Goal: Task Accomplishment & Management: Use online tool/utility

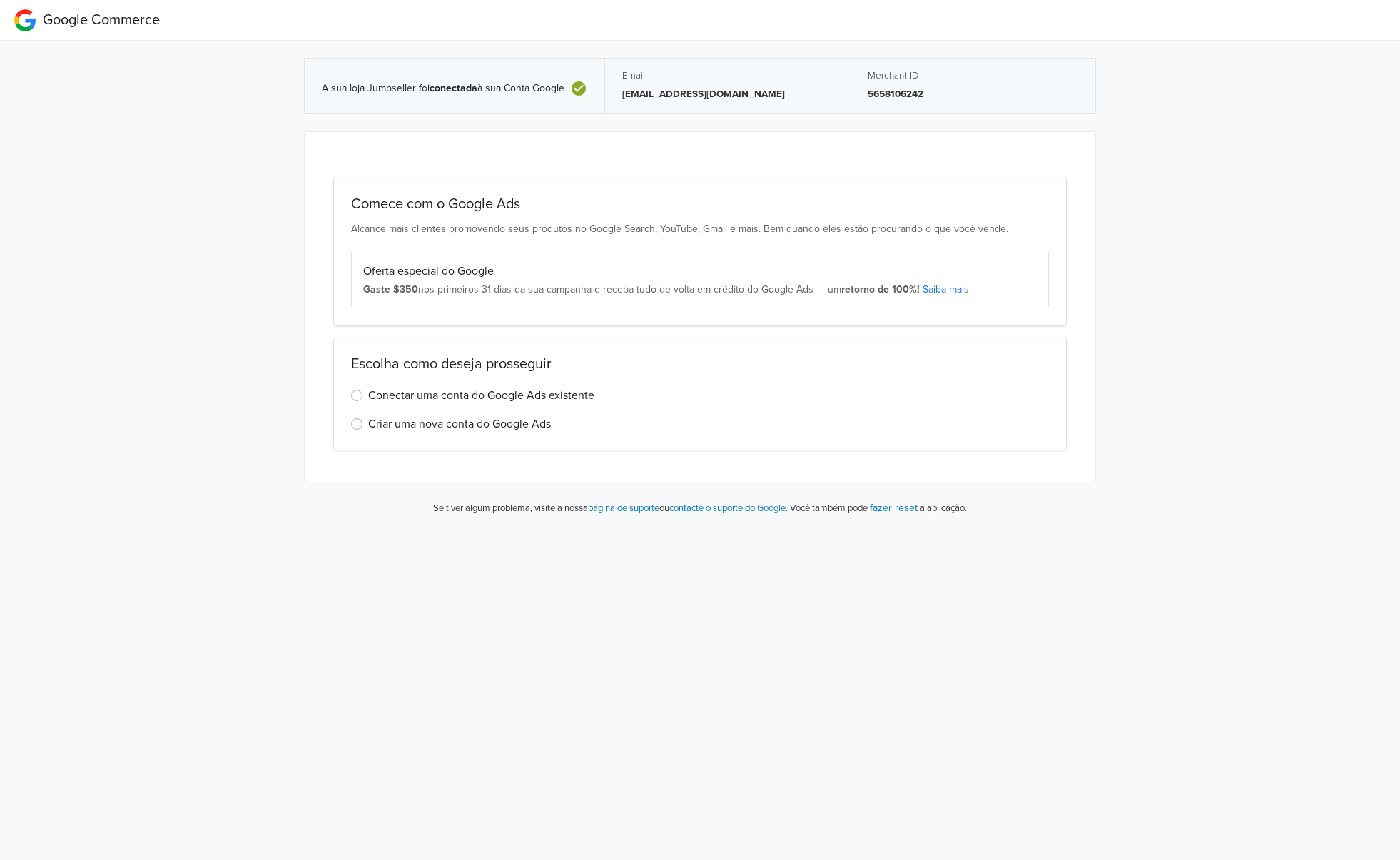
drag, startPoint x: 272, startPoint y: 191, endPoint x: 265, endPoint y: 189, distance: 7.3
click at [948, 285] on link "Saiba mais" at bounding box center [952, 289] width 47 height 12
click at [374, 394] on label "Conectar uma conta do Google Ads existente" at bounding box center [487, 395] width 227 height 17
click at [0, 0] on input "Conectar uma conta do Google Ads existente" at bounding box center [0, 0] width 0 height 0
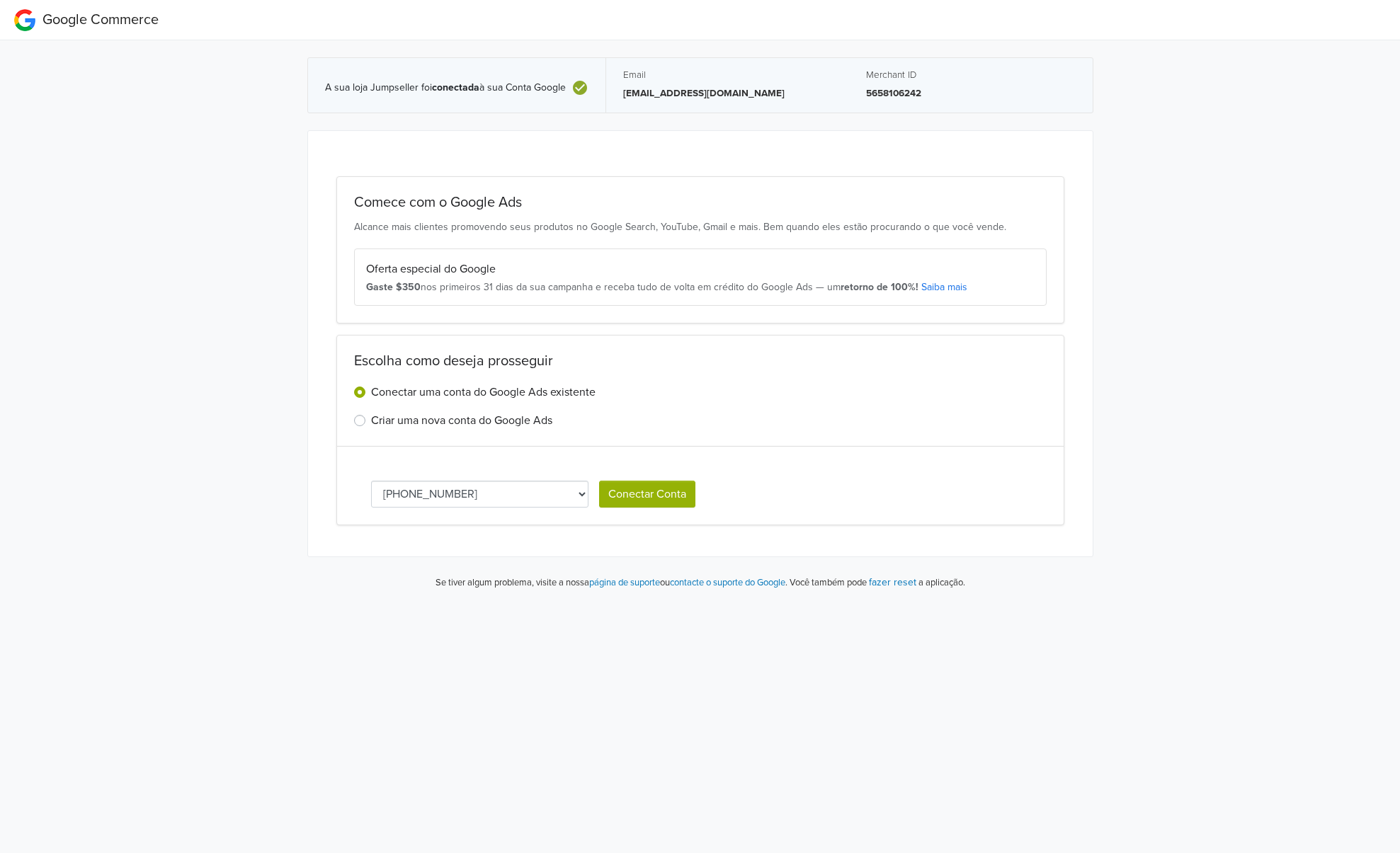
click at [371, 390] on label "Conectar uma conta do Google Ads existente" at bounding box center [483, 392] width 225 height 17
click at [0, 0] on input "Conectar uma conta do Google Ads existente" at bounding box center [0, 0] width 0 height 0
click at [371, 419] on label "Criar uma nova conta do Google Ads" at bounding box center [461, 420] width 181 height 17
click at [0, 0] on input "Criar uma nova conta do Google Ads" at bounding box center [0, 0] width 0 height 0
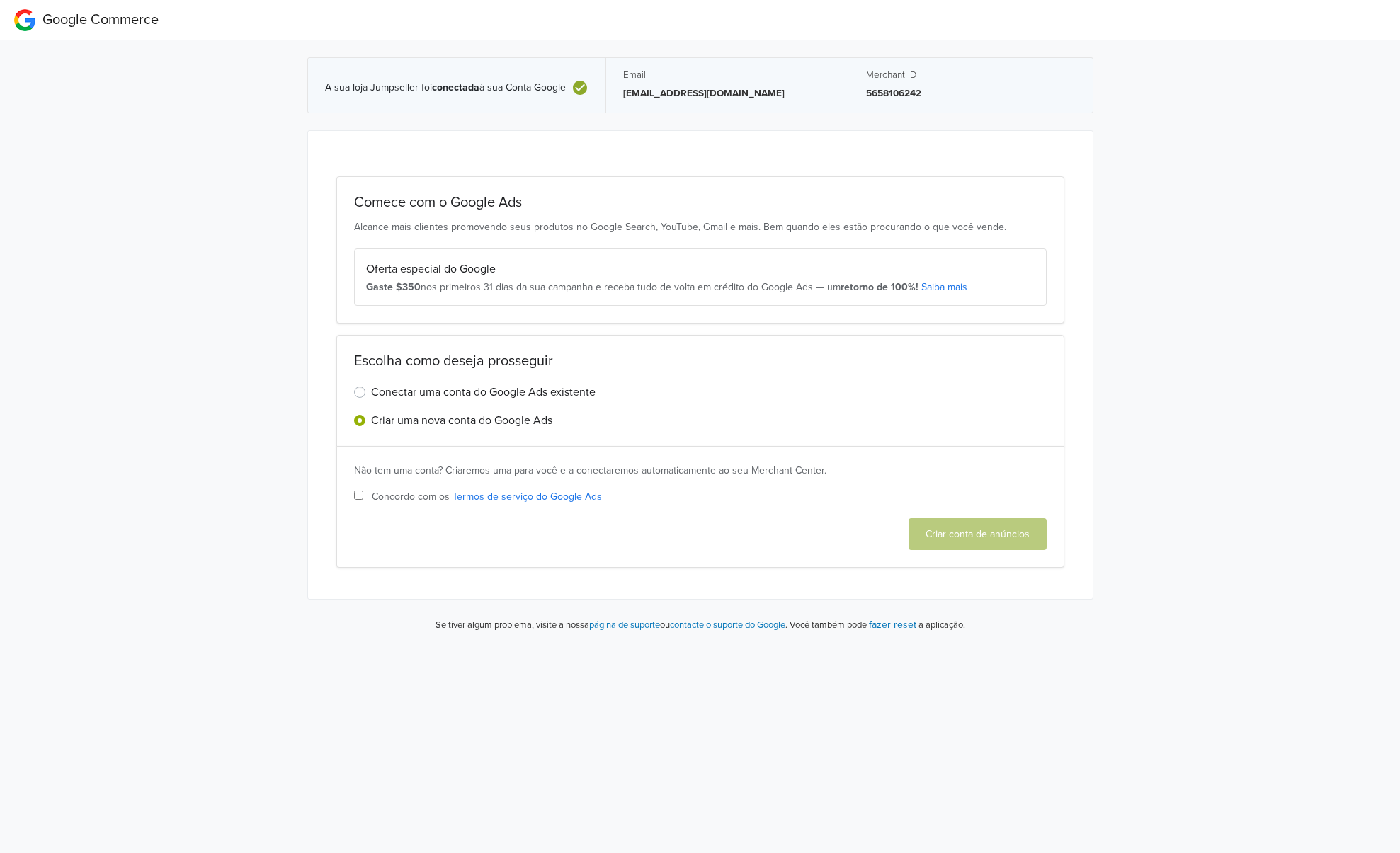
click at [371, 389] on label "Conectar uma conta do Google Ads existente" at bounding box center [483, 392] width 225 height 17
click at [0, 0] on input "Conectar uma conta do Google Ads existente" at bounding box center [0, 0] width 0 height 0
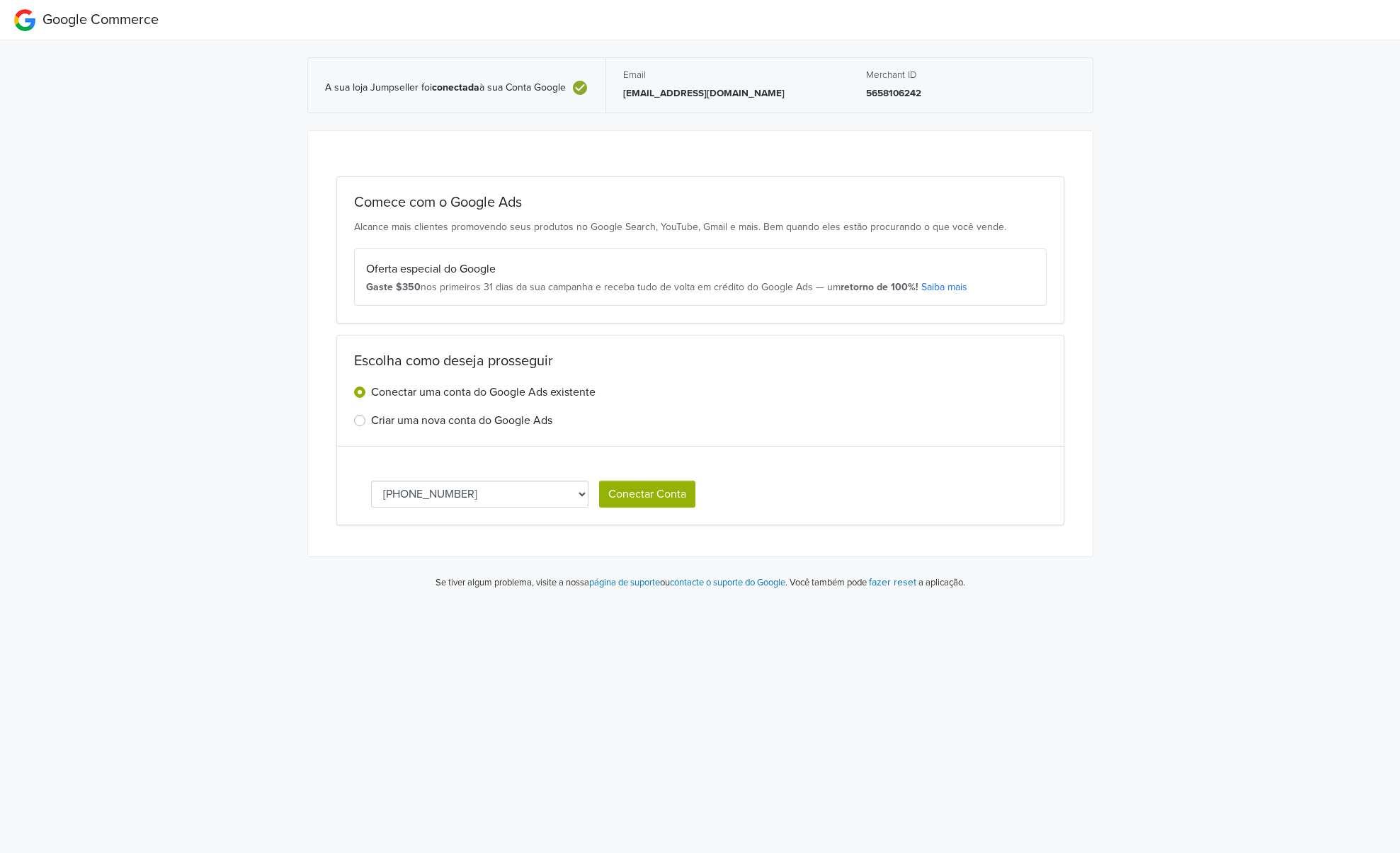
click at [576, 488] on select "[PHONE_NUMBER]" at bounding box center [480, 493] width 218 height 27
click at [580, 488] on select "[PHONE_NUMBER]" at bounding box center [480, 493] width 218 height 27
click at [675, 500] on button "Conectar Conta" at bounding box center [647, 493] width 97 height 27
